Goal: Task Accomplishment & Management: Use online tool/utility

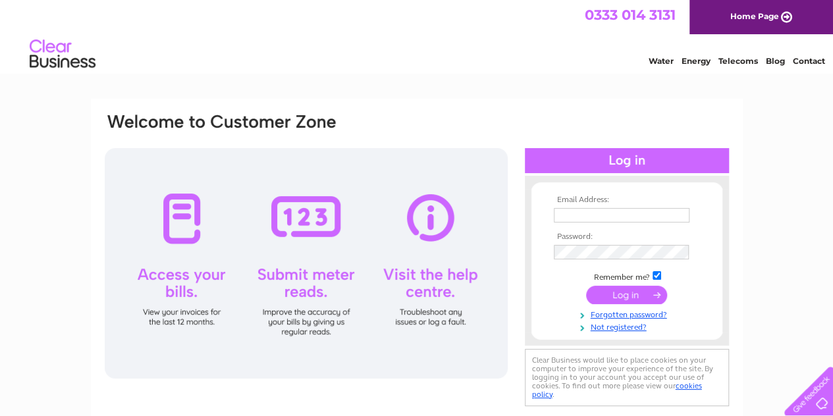
click at [582, 207] on td at bounding box center [626, 215] width 153 height 21
click at [581, 211] on input "text" at bounding box center [622, 215] width 136 height 14
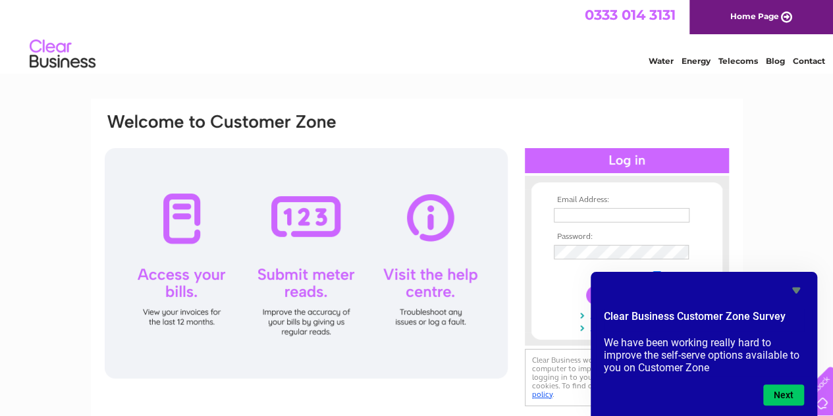
click at [795, 288] on icon "Hide survey" at bounding box center [796, 291] width 8 height 6
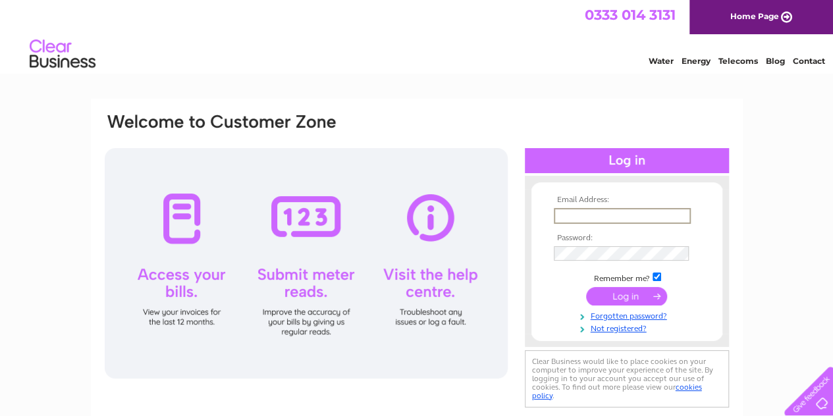
click at [561, 217] on input "text" at bounding box center [622, 216] width 137 height 16
type input "K"
type input "kate@macdonaldproperties.co.uk"
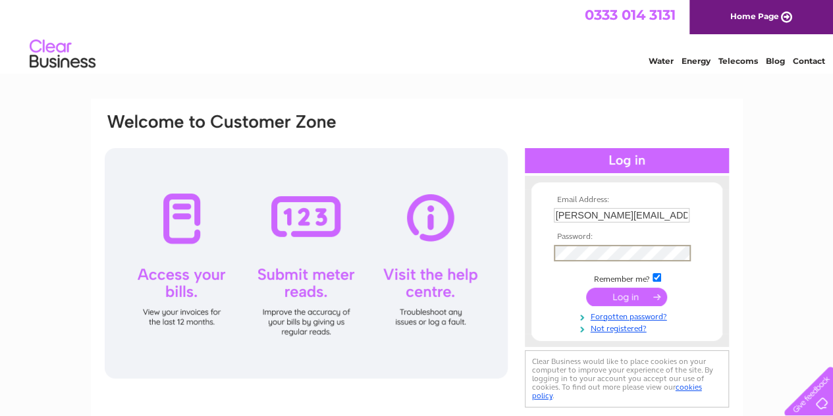
click at [586, 288] on input "submit" at bounding box center [626, 297] width 81 height 18
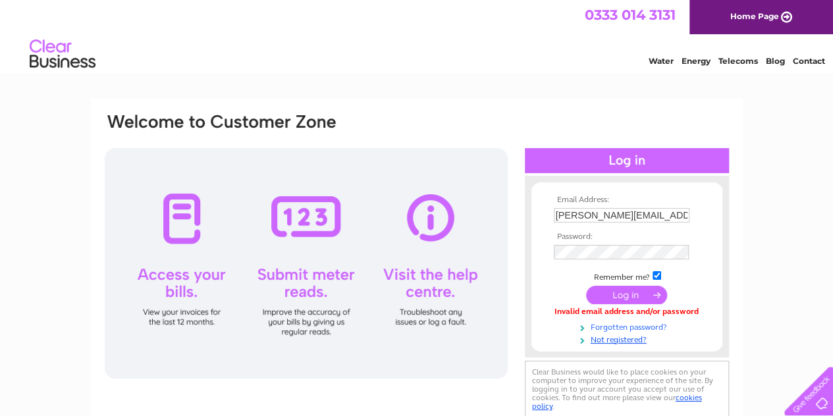
click at [633, 327] on link "Forgotten password?" at bounding box center [628, 326] width 149 height 13
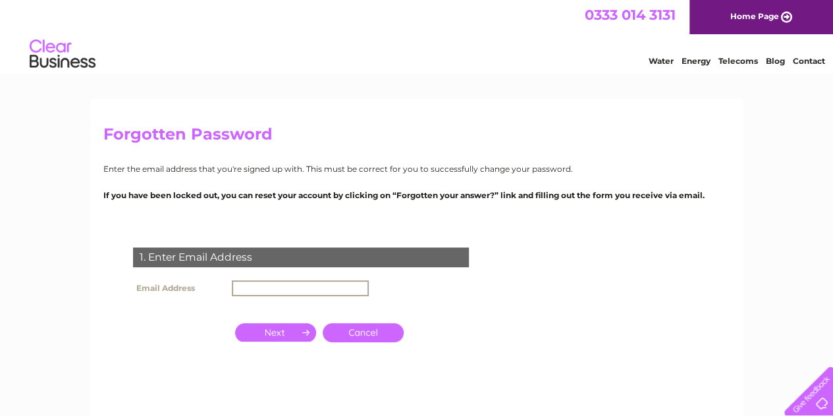
click at [294, 287] on input "text" at bounding box center [300, 288] width 137 height 16
type input "kate@macdonaldproperties.co.uk"
click at [280, 329] on input "button" at bounding box center [275, 331] width 81 height 18
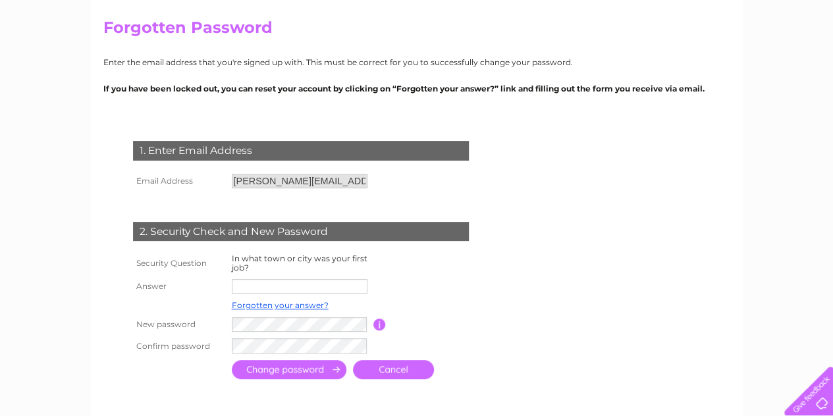
scroll to position [108, 0]
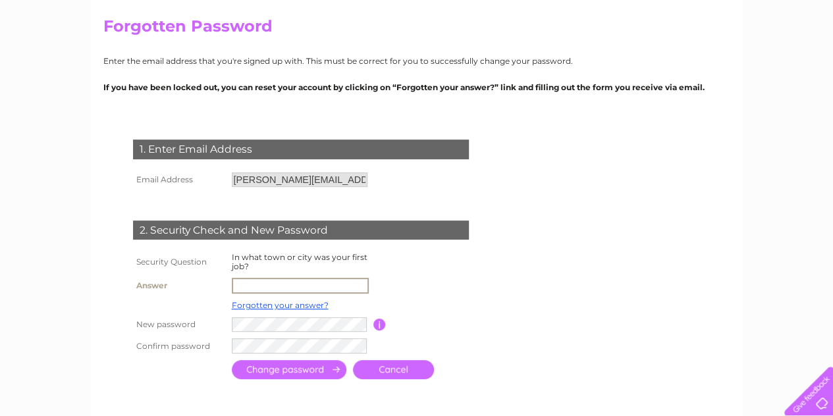
click at [299, 278] on input "text" at bounding box center [300, 286] width 137 height 16
type input "c"
type input "Canterbury"
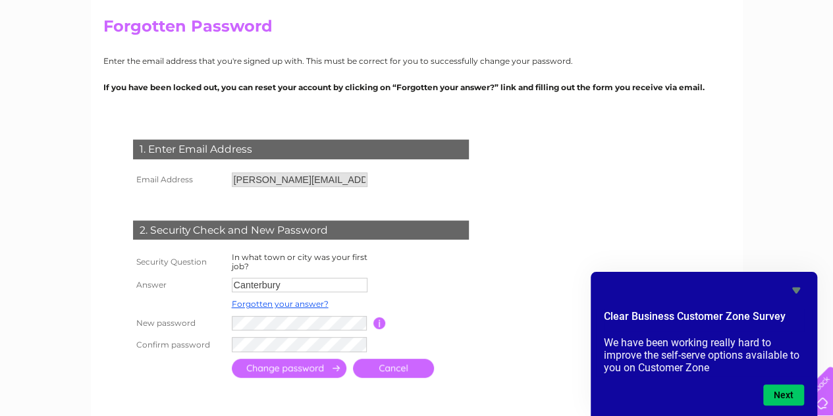
click at [298, 369] on input "submit" at bounding box center [289, 368] width 115 height 19
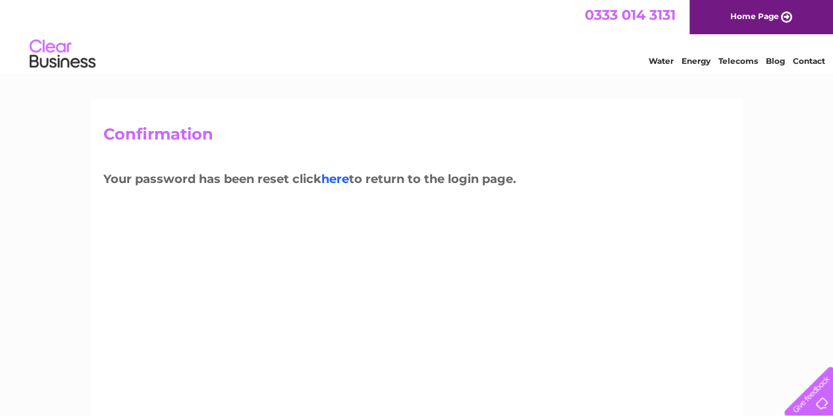
click at [340, 180] on link "here" at bounding box center [335, 179] width 28 height 14
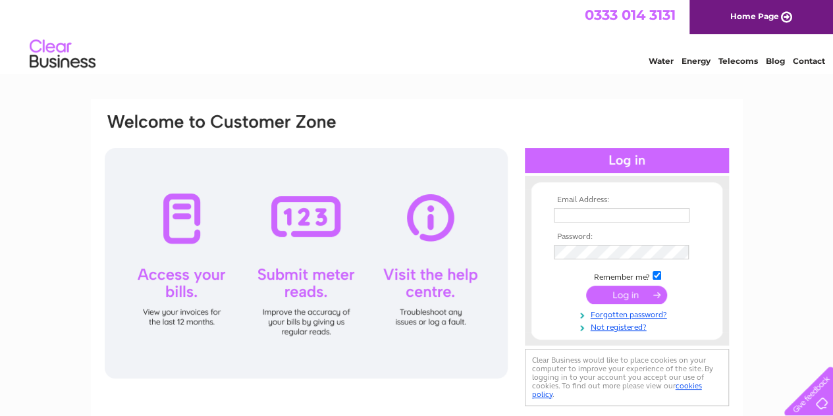
type input "[PERSON_NAME][EMAIL_ADDRESS][DOMAIN_NAME]"
click at [631, 297] on input "submit" at bounding box center [626, 295] width 81 height 18
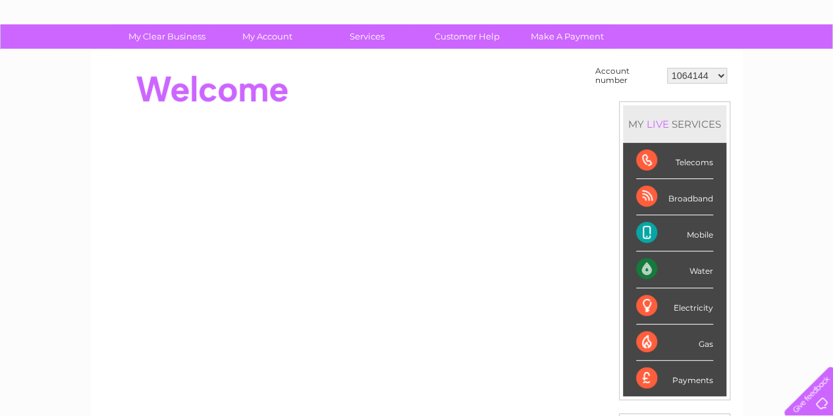
scroll to position [87, 0]
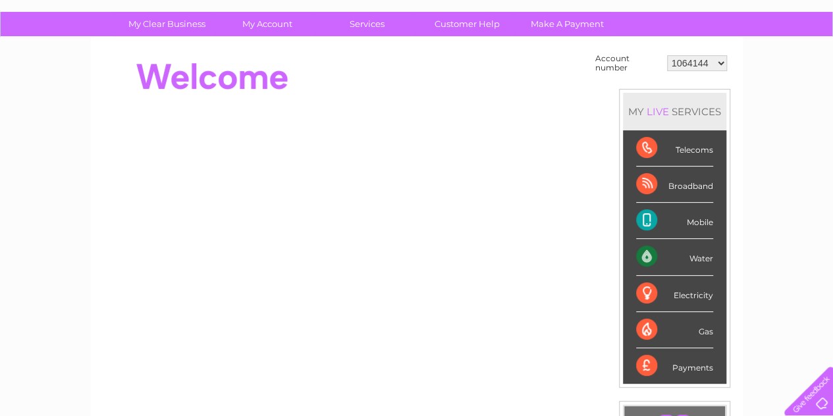
click at [641, 334] on div "Gas" at bounding box center [674, 330] width 77 height 36
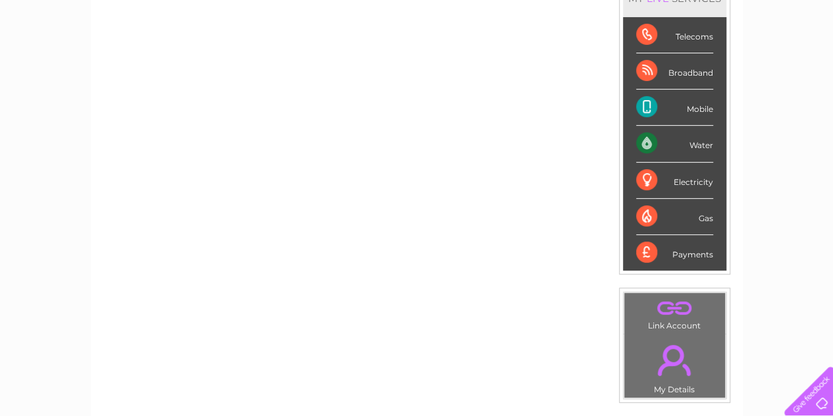
scroll to position [0, 0]
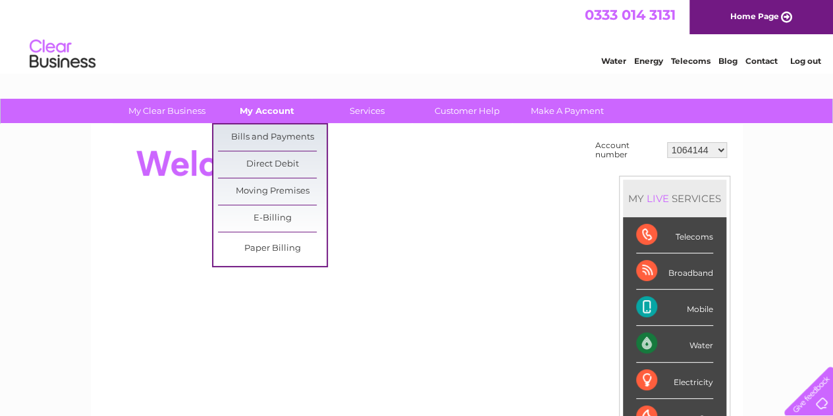
click at [276, 113] on link "My Account" at bounding box center [267, 111] width 109 height 24
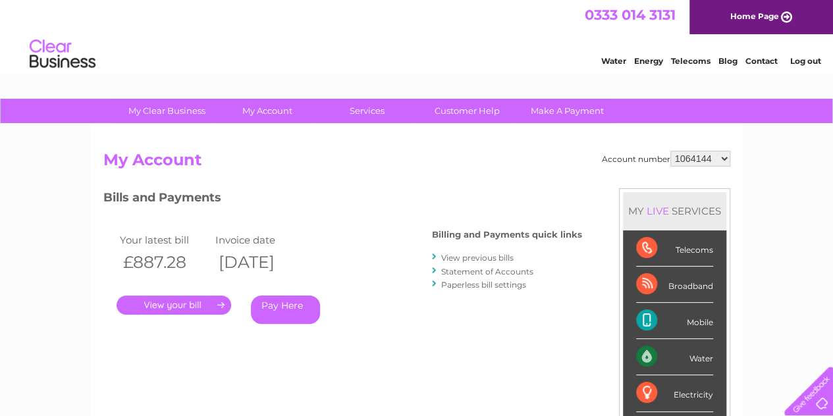
click at [201, 301] on link "." at bounding box center [174, 305] width 115 height 19
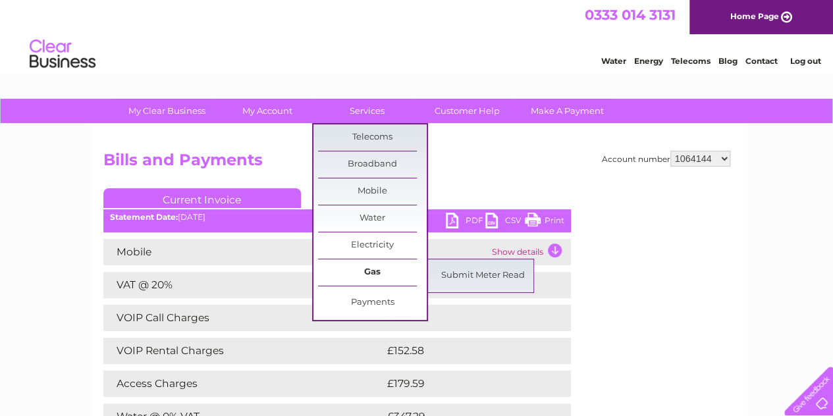
click at [368, 268] on link "Gas" at bounding box center [372, 272] width 109 height 26
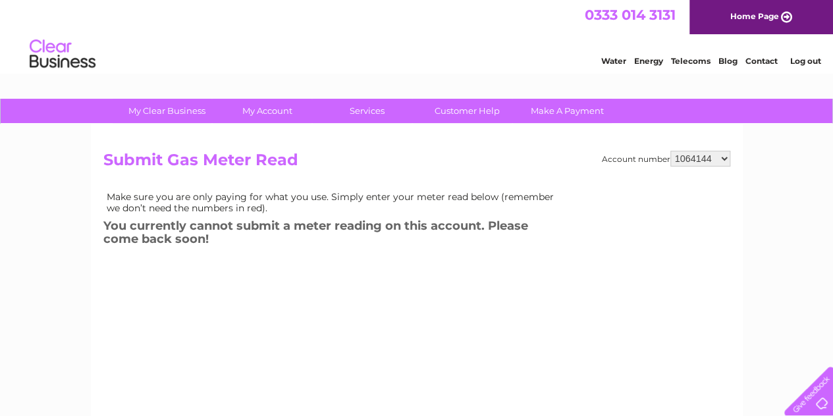
click at [710, 155] on select "1064144 30265571 30265577 30265614" at bounding box center [700, 159] width 60 height 16
select select "30265571"
click at [670, 151] on select "1064144 30265571 30265577 30265614" at bounding box center [700, 159] width 60 height 16
